Goal: Check status: Check status

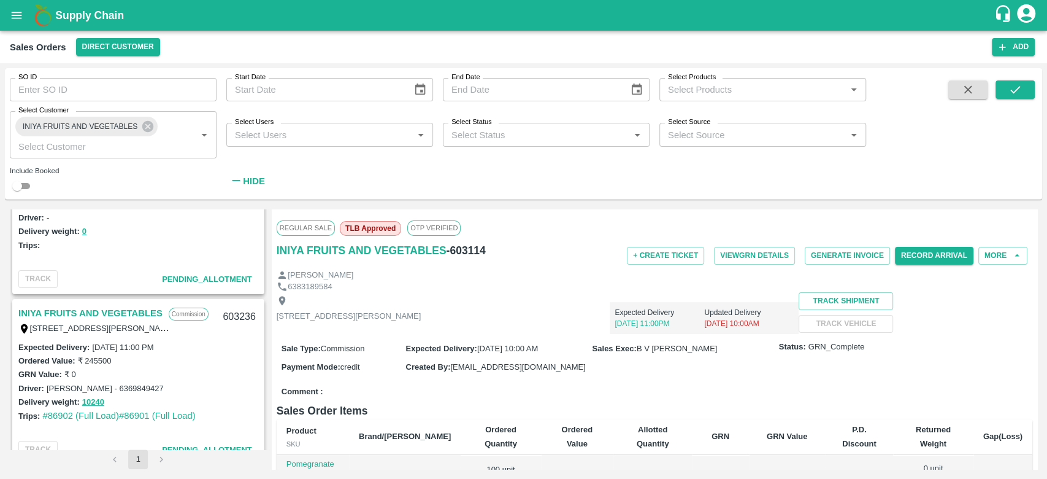
scroll to position [89, 0]
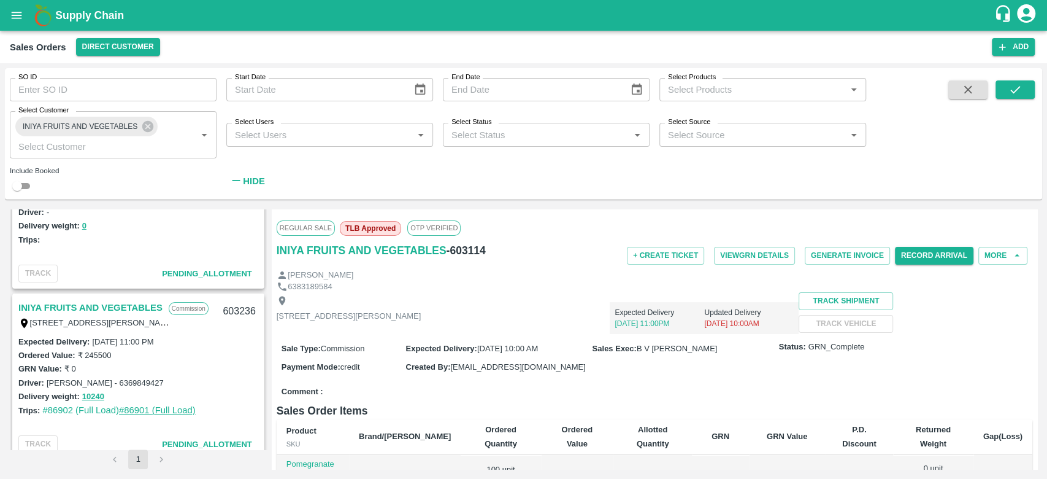
click at [129, 410] on link "#86901 (Full Load)" at bounding box center [157, 410] width 77 height 10
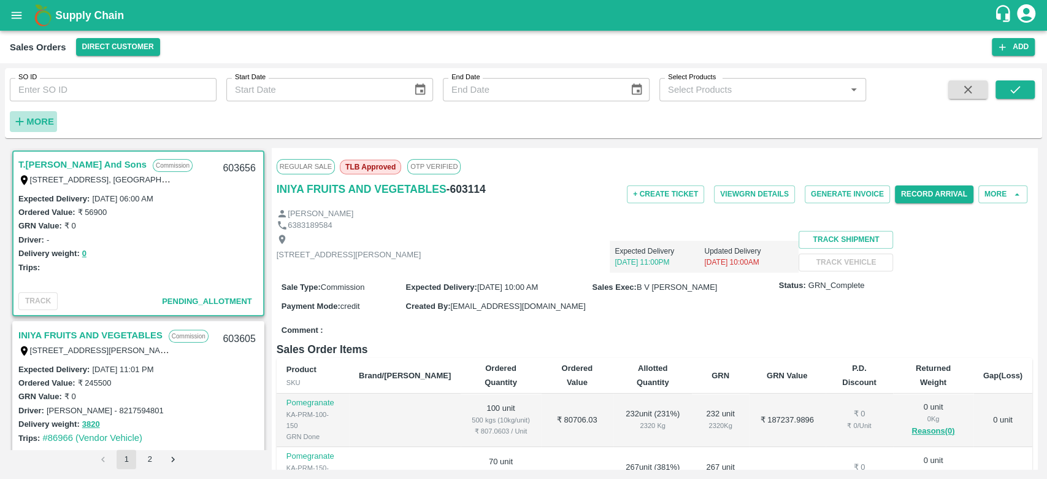
click at [30, 120] on strong "More" at bounding box center [40, 122] width 28 height 10
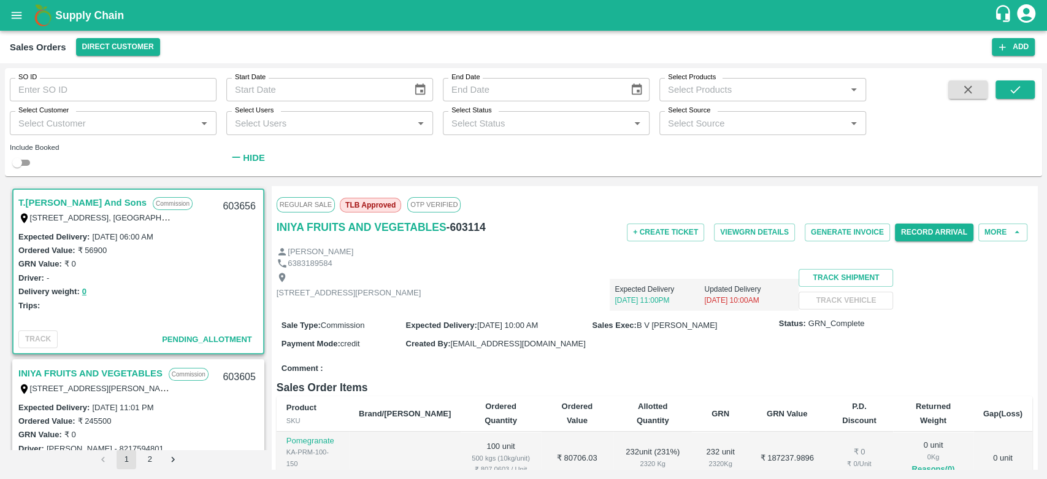
click at [30, 120] on input "Select Customer" at bounding box center [102, 123] width 179 height 16
type input "iniya"
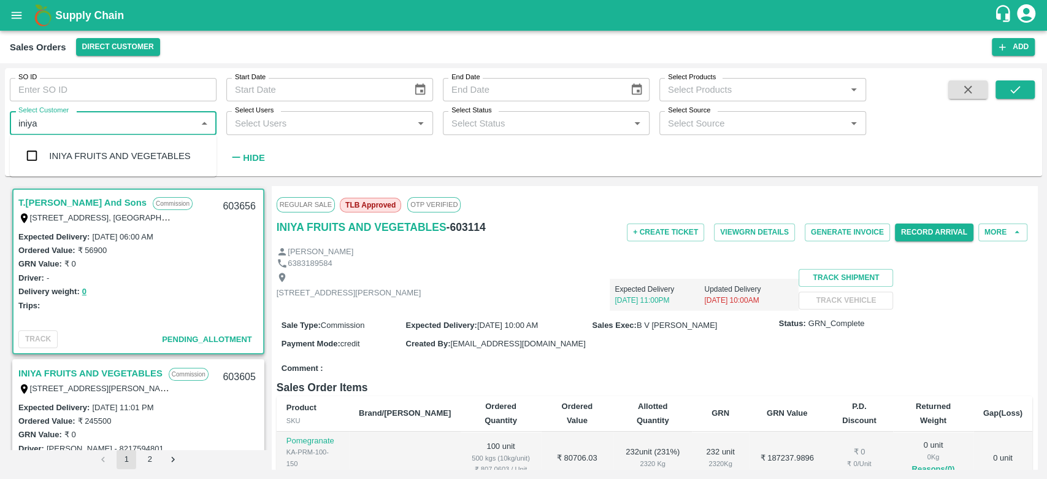
click at [101, 152] on div "INIYA FRUITS AND VEGETABLES" at bounding box center [119, 155] width 141 height 13
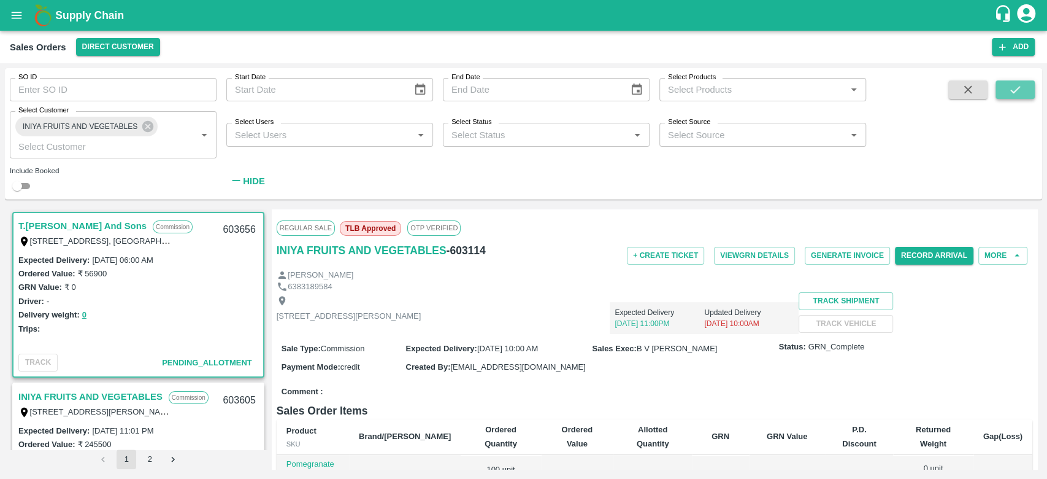
click at [1025, 87] on button "submit" at bounding box center [1015, 89] width 39 height 18
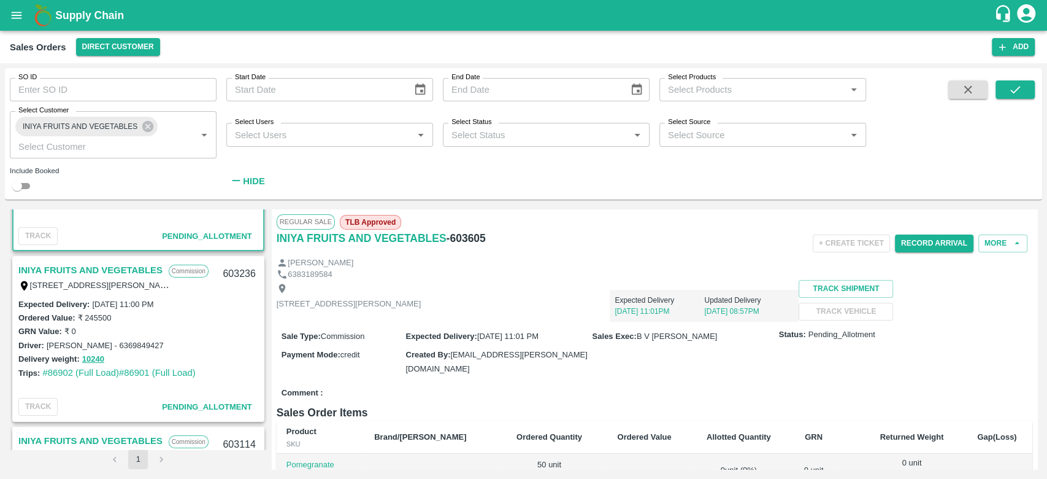
scroll to position [190, 0]
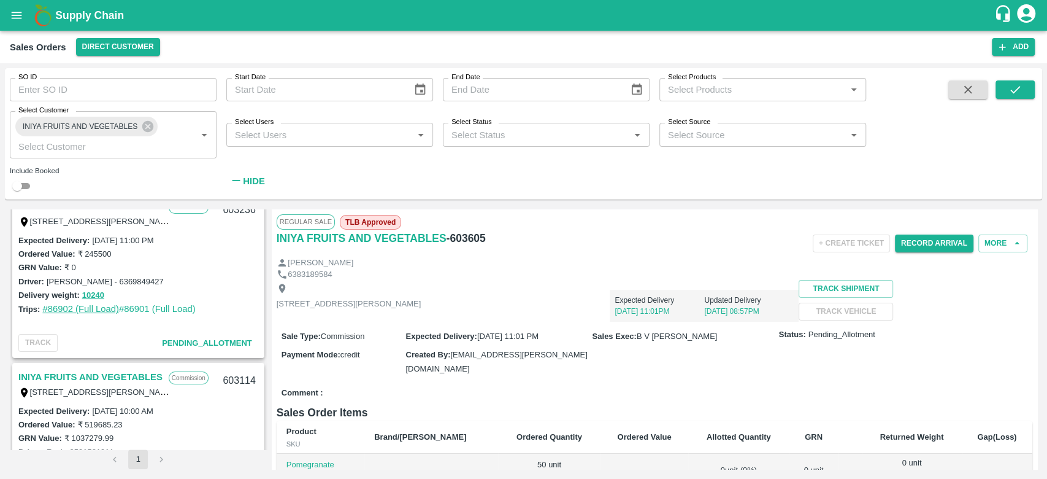
click at [66, 307] on link "#86902 (Full Load)" at bounding box center [80, 309] width 77 height 10
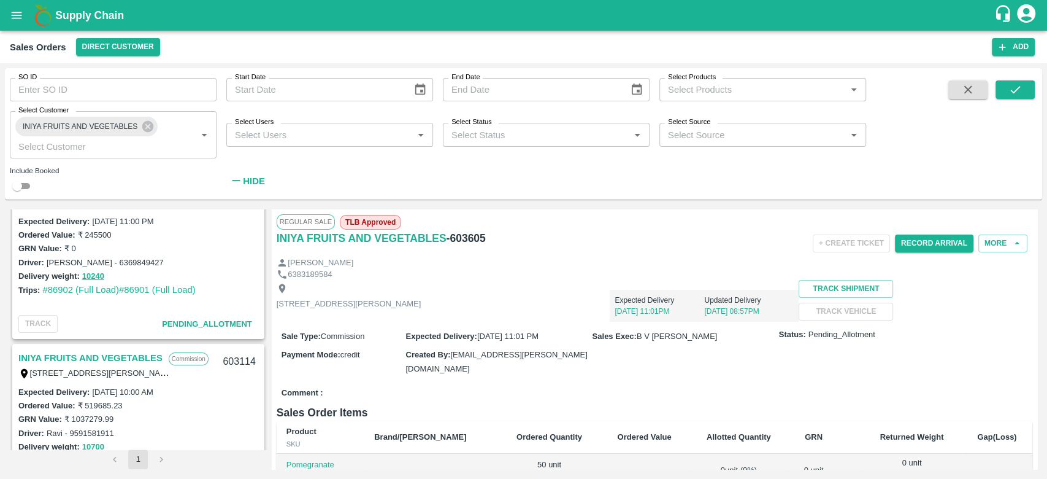
scroll to position [207, 0]
click at [165, 287] on link "#86901 (Full Load)" at bounding box center [157, 292] width 77 height 10
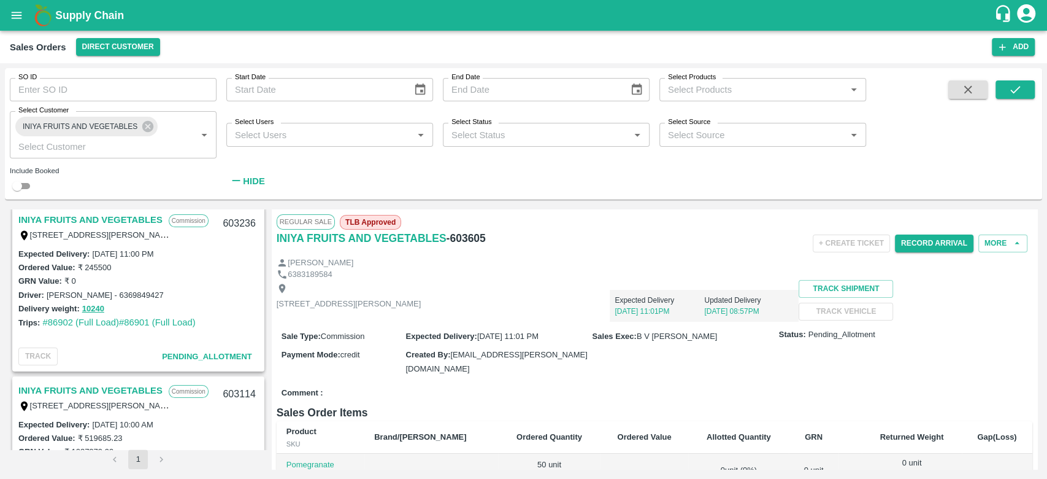
scroll to position [177, 0]
